Goal: Transaction & Acquisition: Purchase product/service

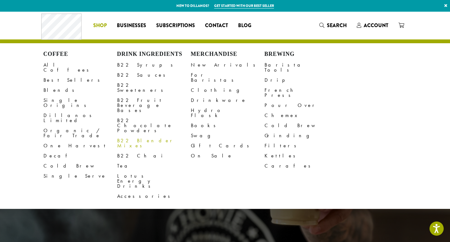
click at [147, 136] on link "B22 Blender Mixes" at bounding box center [154, 143] width 74 height 15
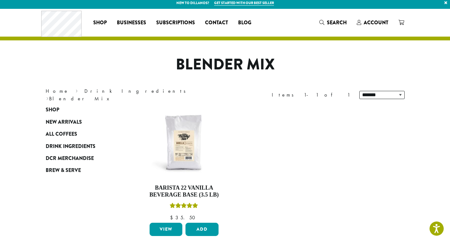
scroll to position [4, 0]
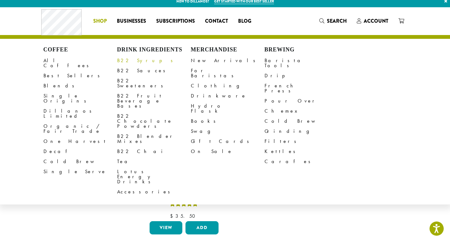
click at [136, 60] on link "B22 Syrups" at bounding box center [154, 60] width 74 height 10
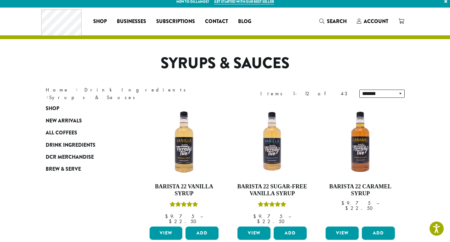
scroll to position [3, 0]
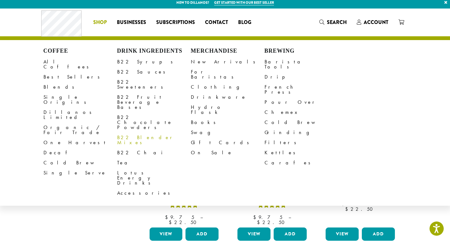
click at [133, 132] on link "B22 Blender Mixes" at bounding box center [154, 139] width 74 height 15
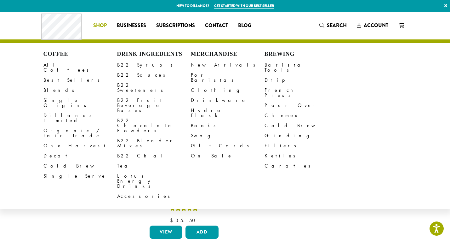
click at [100, 27] on span "Shop" at bounding box center [100, 26] width 14 height 8
click at [140, 115] on link "B22 Chocolate Powders" at bounding box center [154, 125] width 74 height 20
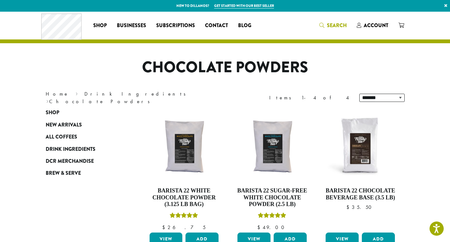
click at [324, 23] on icon "Search" at bounding box center [322, 25] width 5 height 5
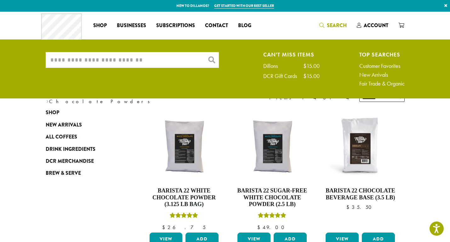
click at [73, 61] on input "What are you searching for?" at bounding box center [132, 60] width 173 height 16
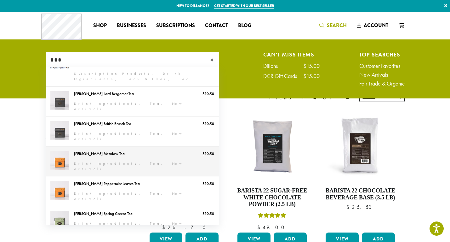
scroll to position [74, 0]
type input "***"
click at [100, 146] on link "Steven Smith Meadow Tea" at bounding box center [132, 161] width 173 height 30
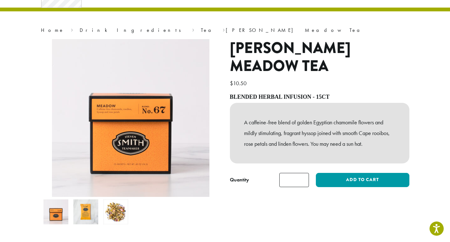
scroll to position [35, 0]
